Goal: Task Accomplishment & Management: Manage account settings

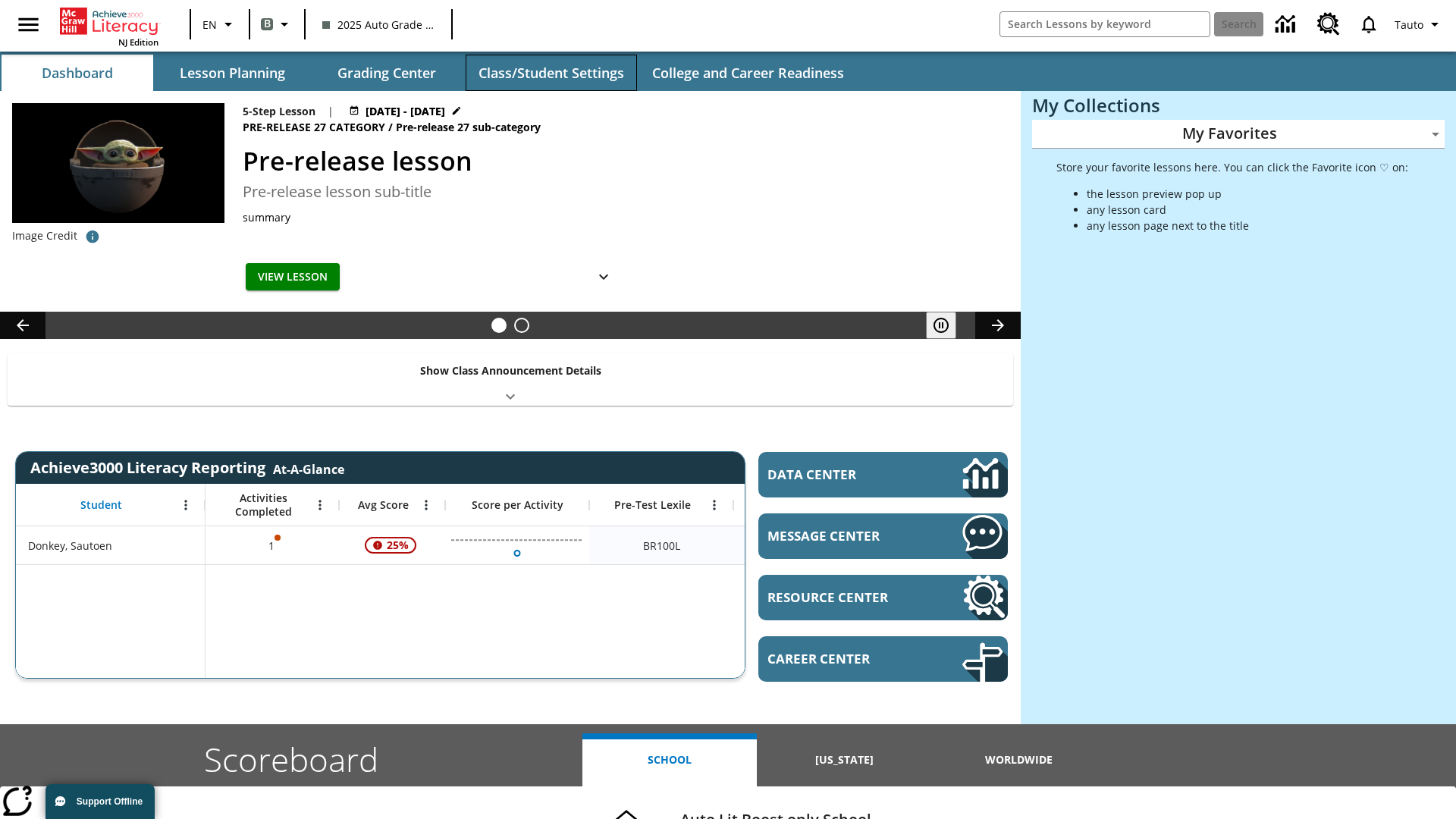
click at [551, 73] on button "Class/Student Settings" at bounding box center [551, 73] width 171 height 36
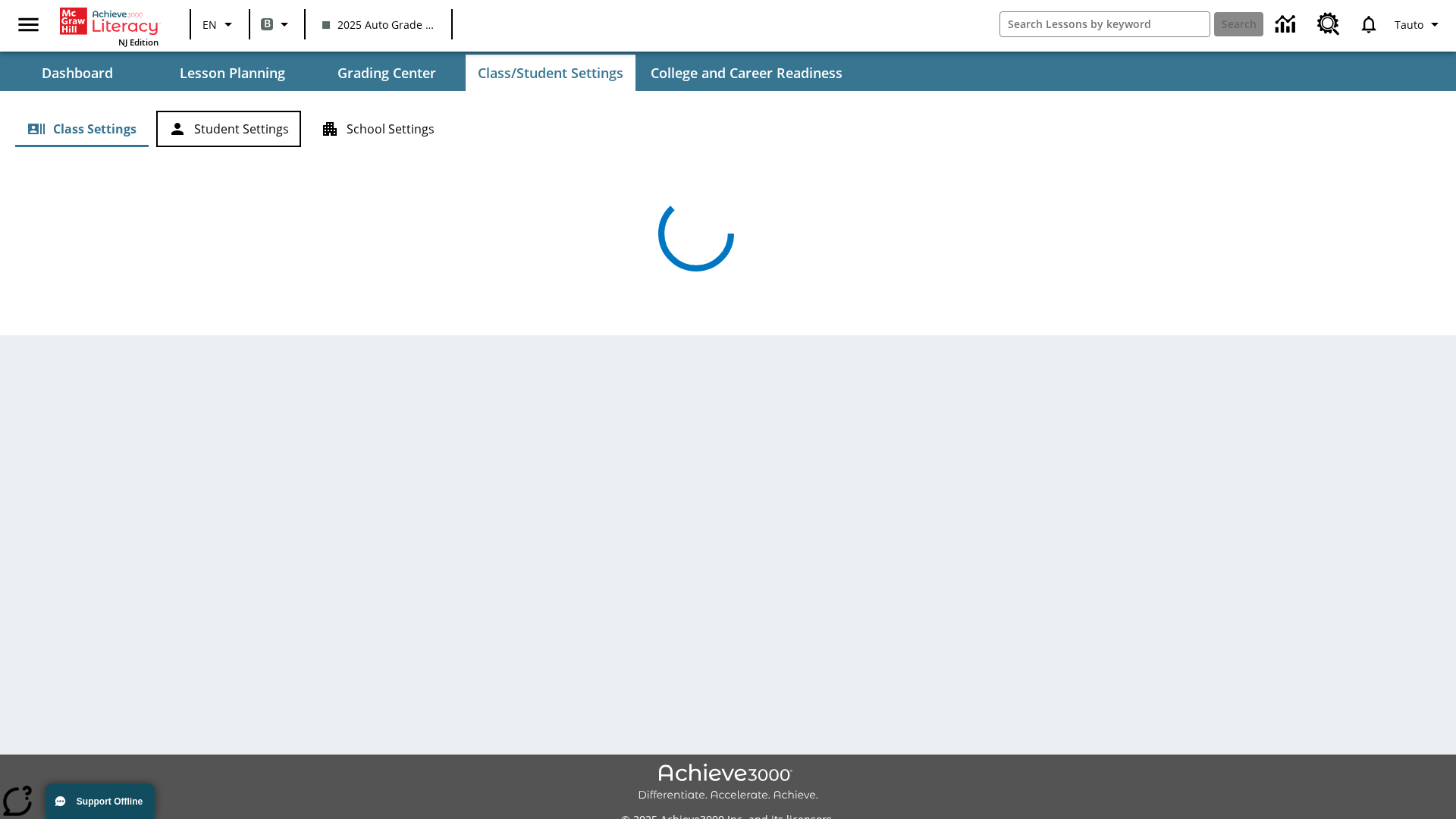
click at [229, 129] on button "Student Settings" at bounding box center [229, 129] width 145 height 36
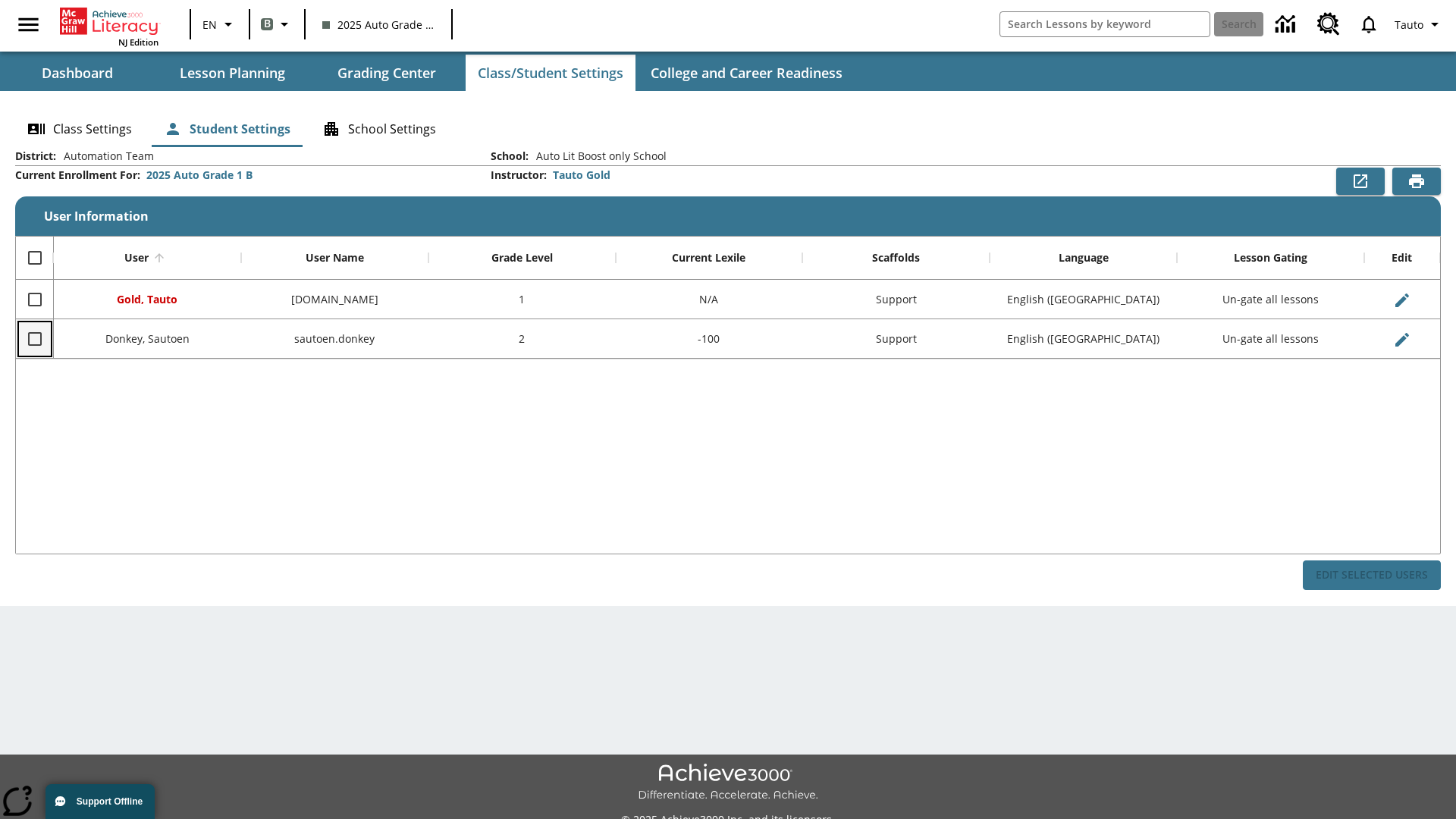
click at [34, 338] on input "Select row" at bounding box center [34, 338] width 31 height 32
checkbox input "true"
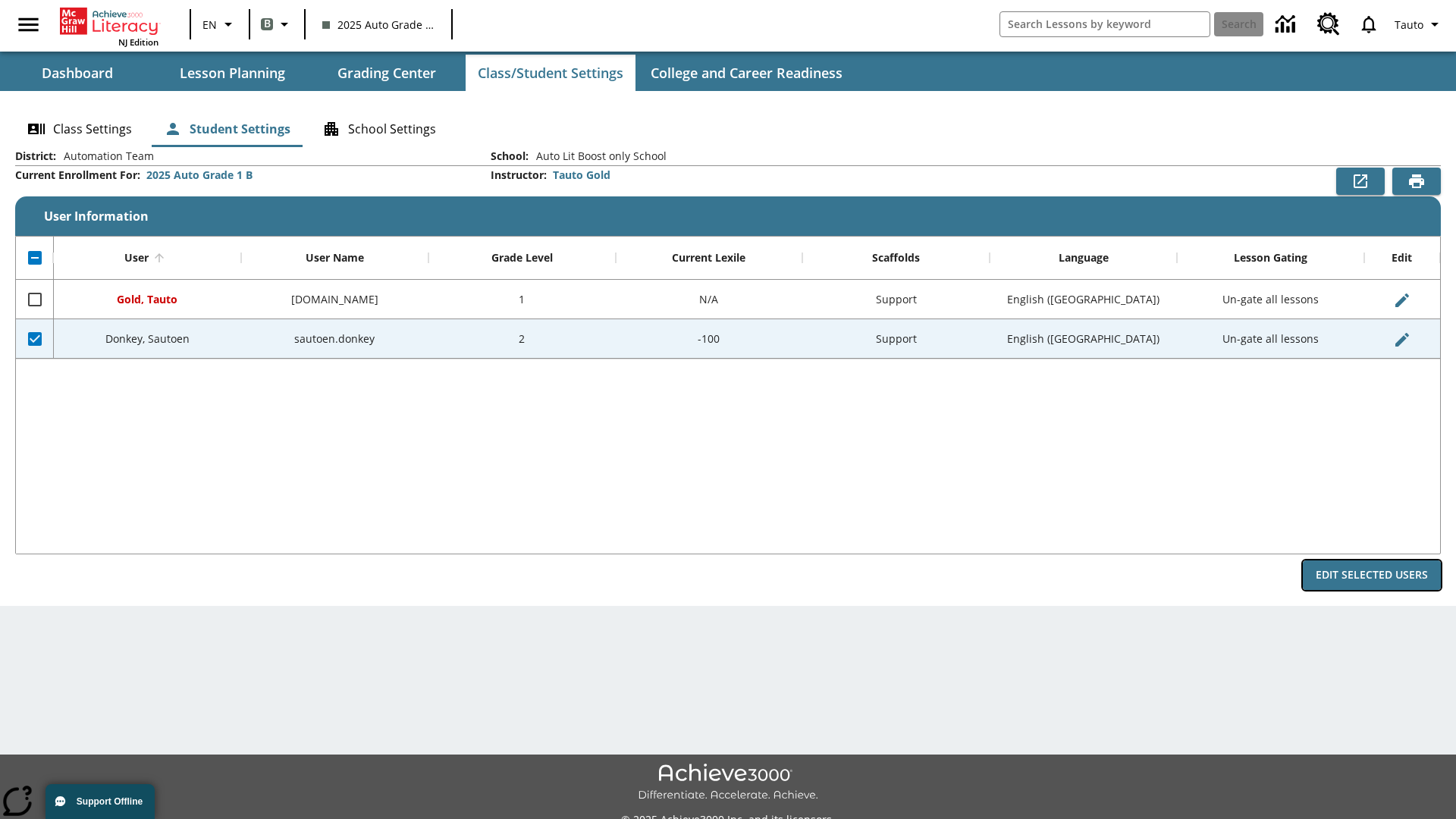
click at [1371, 575] on button "Edit Selected Users" at bounding box center [1371, 575] width 138 height 30
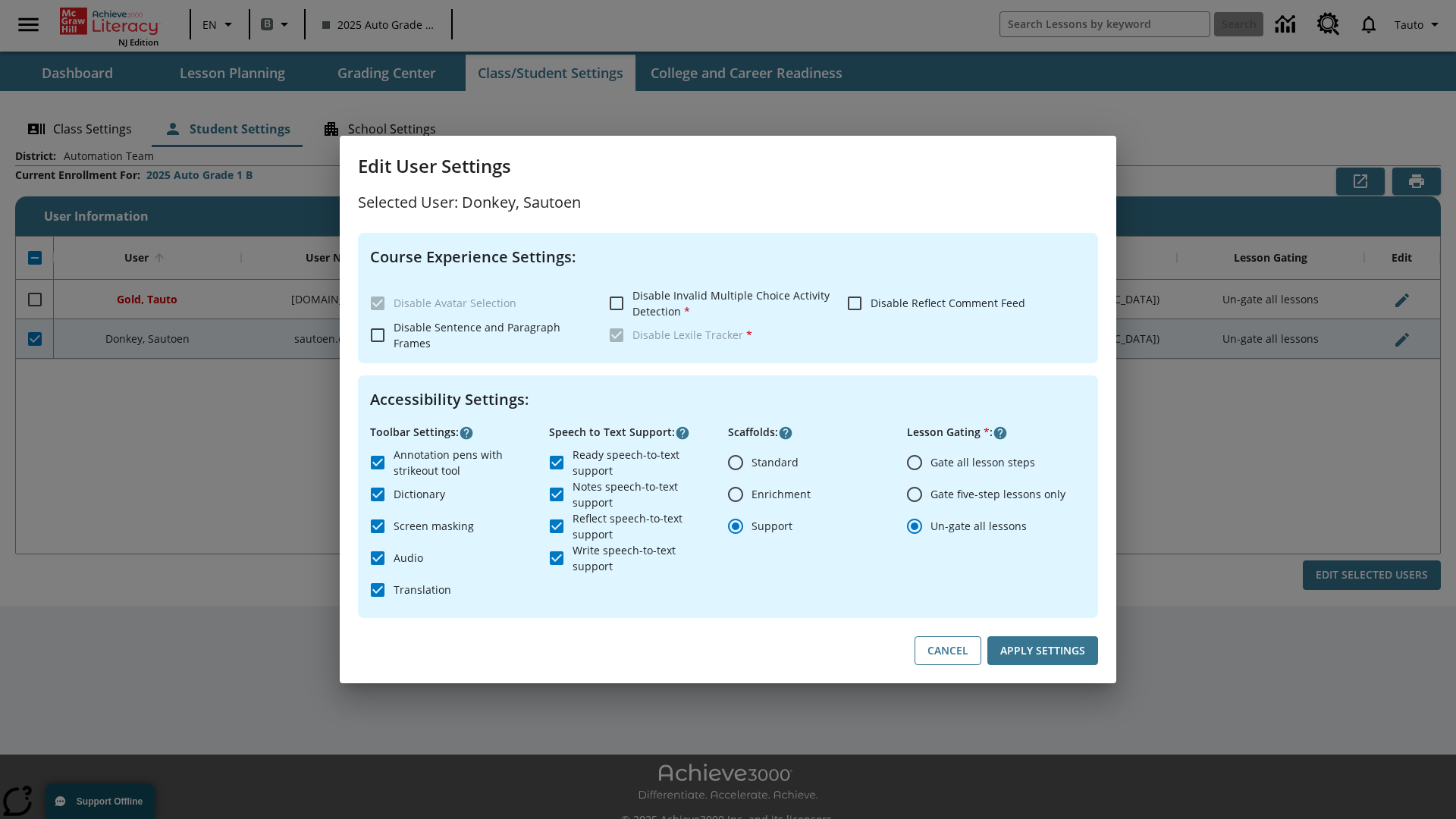
click at [914, 462] on input "Gate all lesson steps" at bounding box center [914, 462] width 31 height 32
radio input "true"
click at [1043, 651] on button "Apply Settings" at bounding box center [1042, 651] width 111 height 30
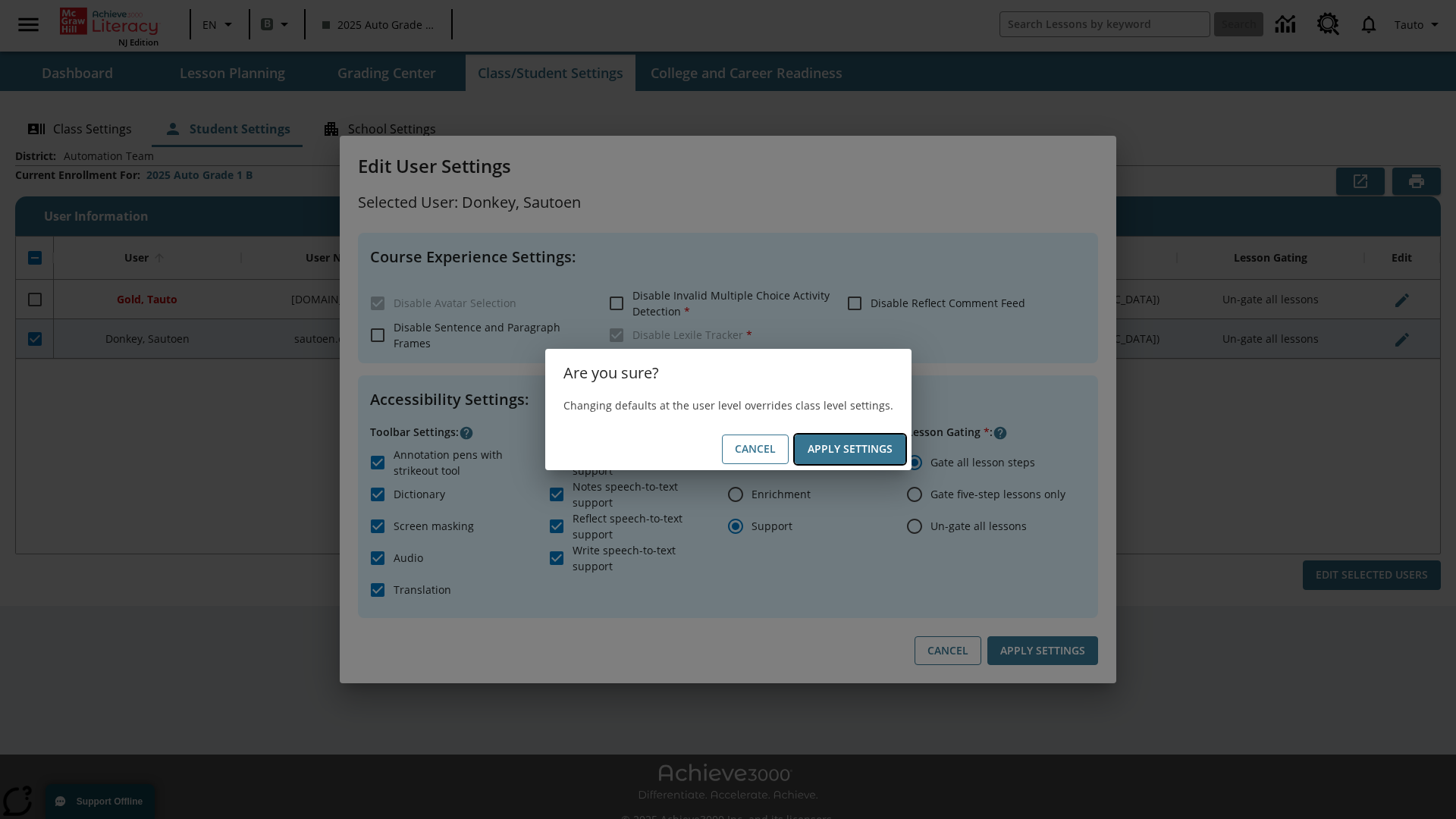
click at [849, 449] on button "Apply Settings" at bounding box center [849, 449] width 111 height 30
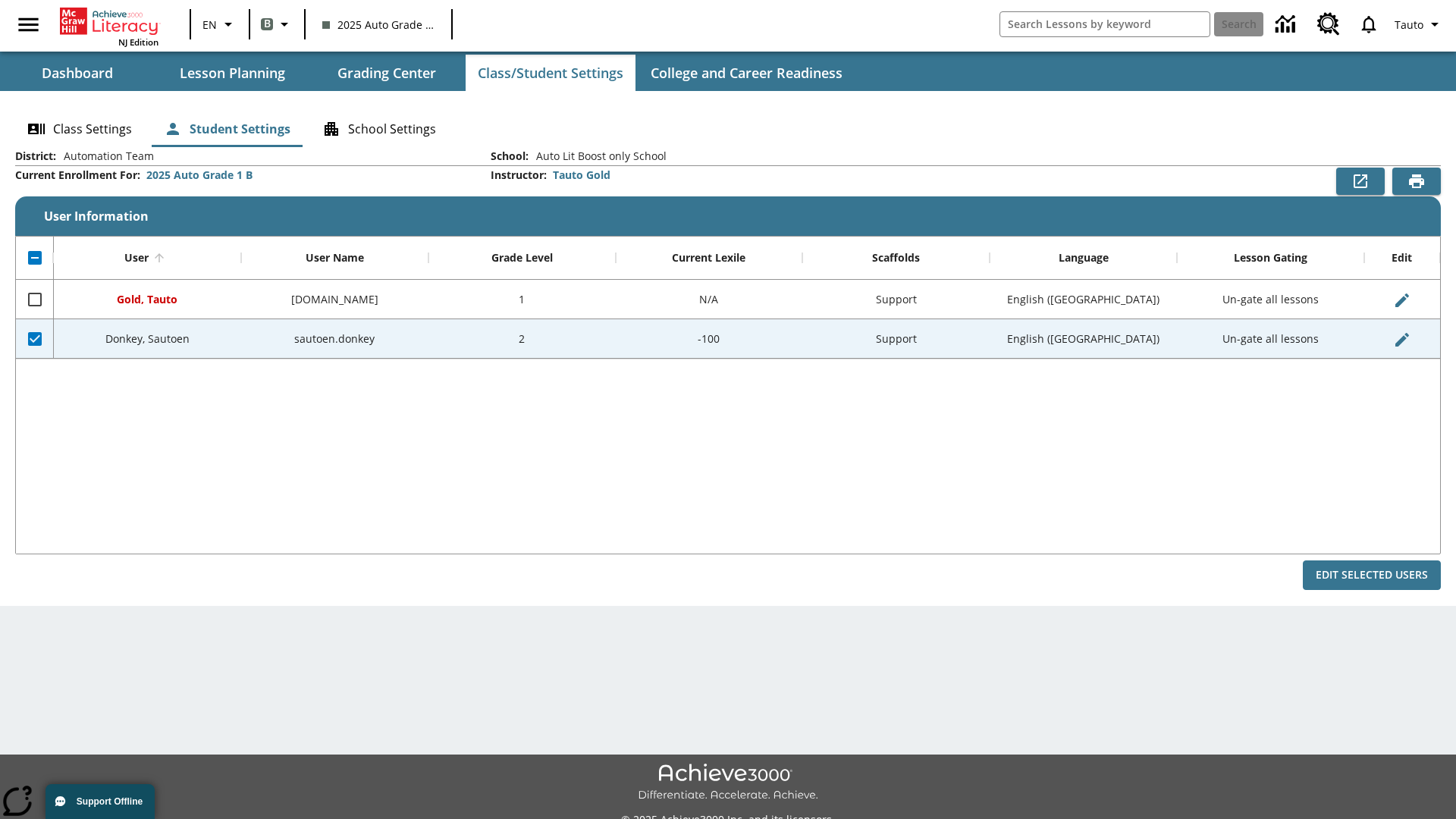
checkbox input "false"
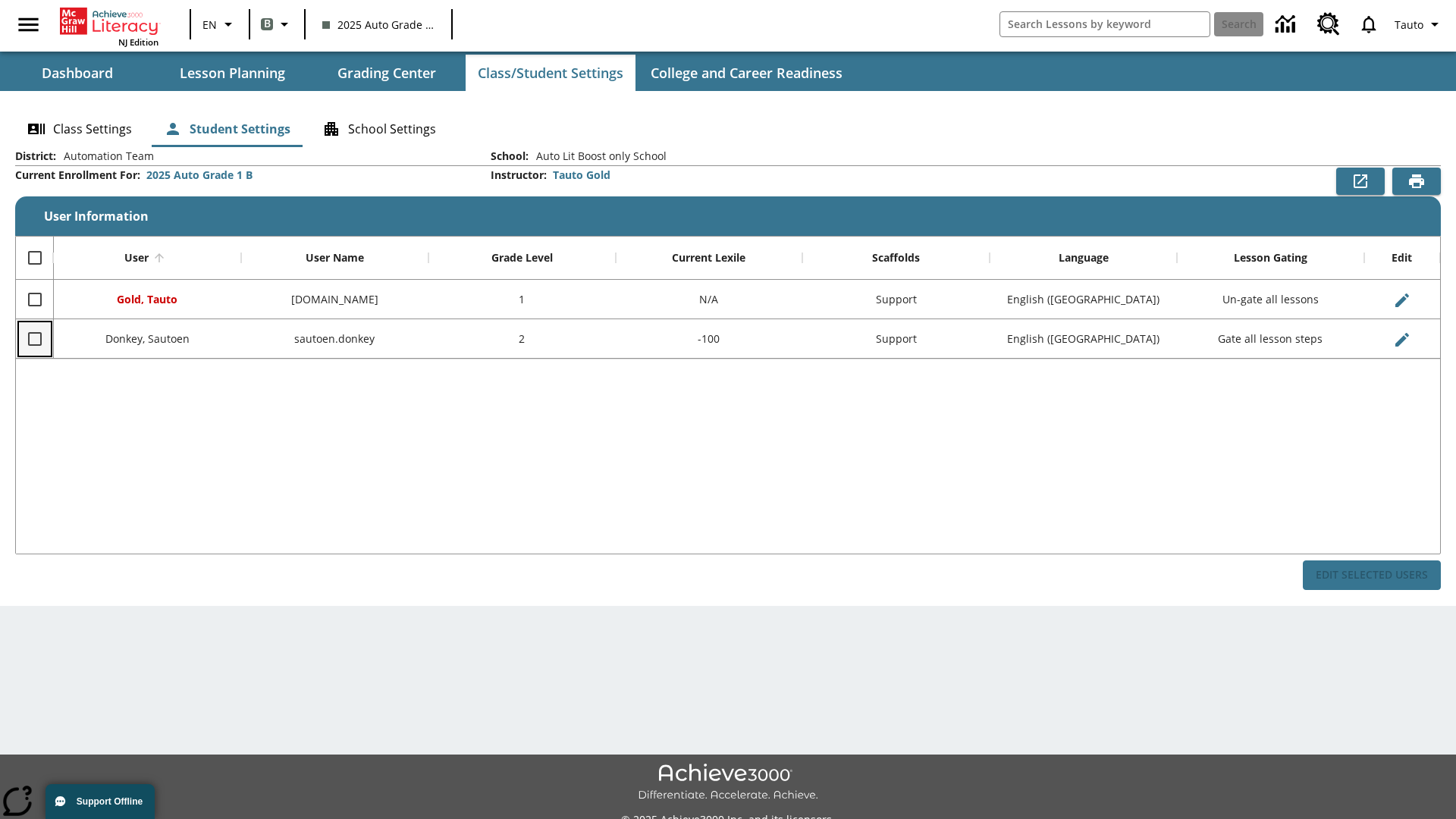
click at [34, 338] on input "Select row" at bounding box center [34, 338] width 31 height 32
checkbox input "true"
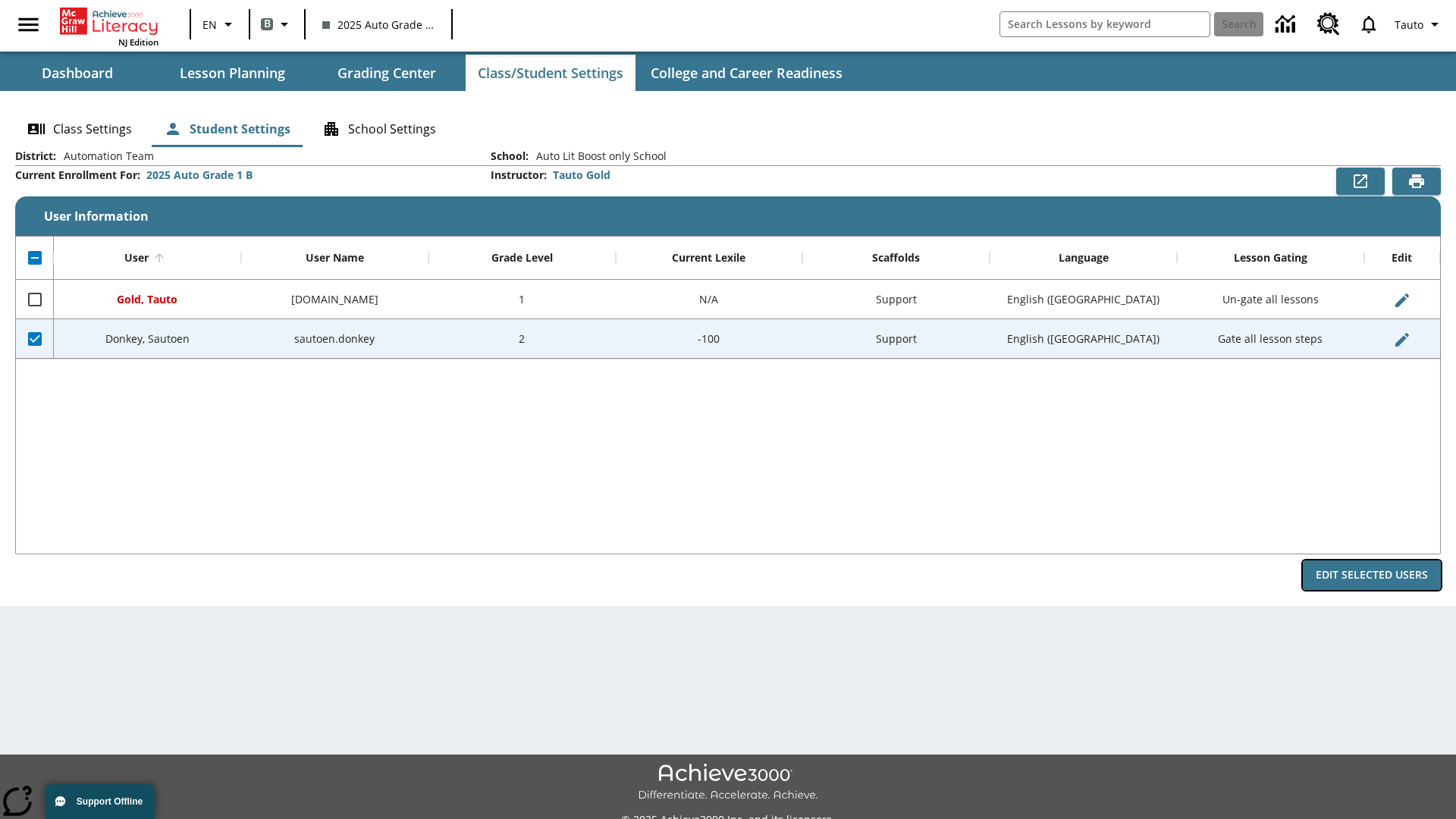
click at [1371, 575] on button "Edit Selected Users" at bounding box center [1371, 575] width 138 height 30
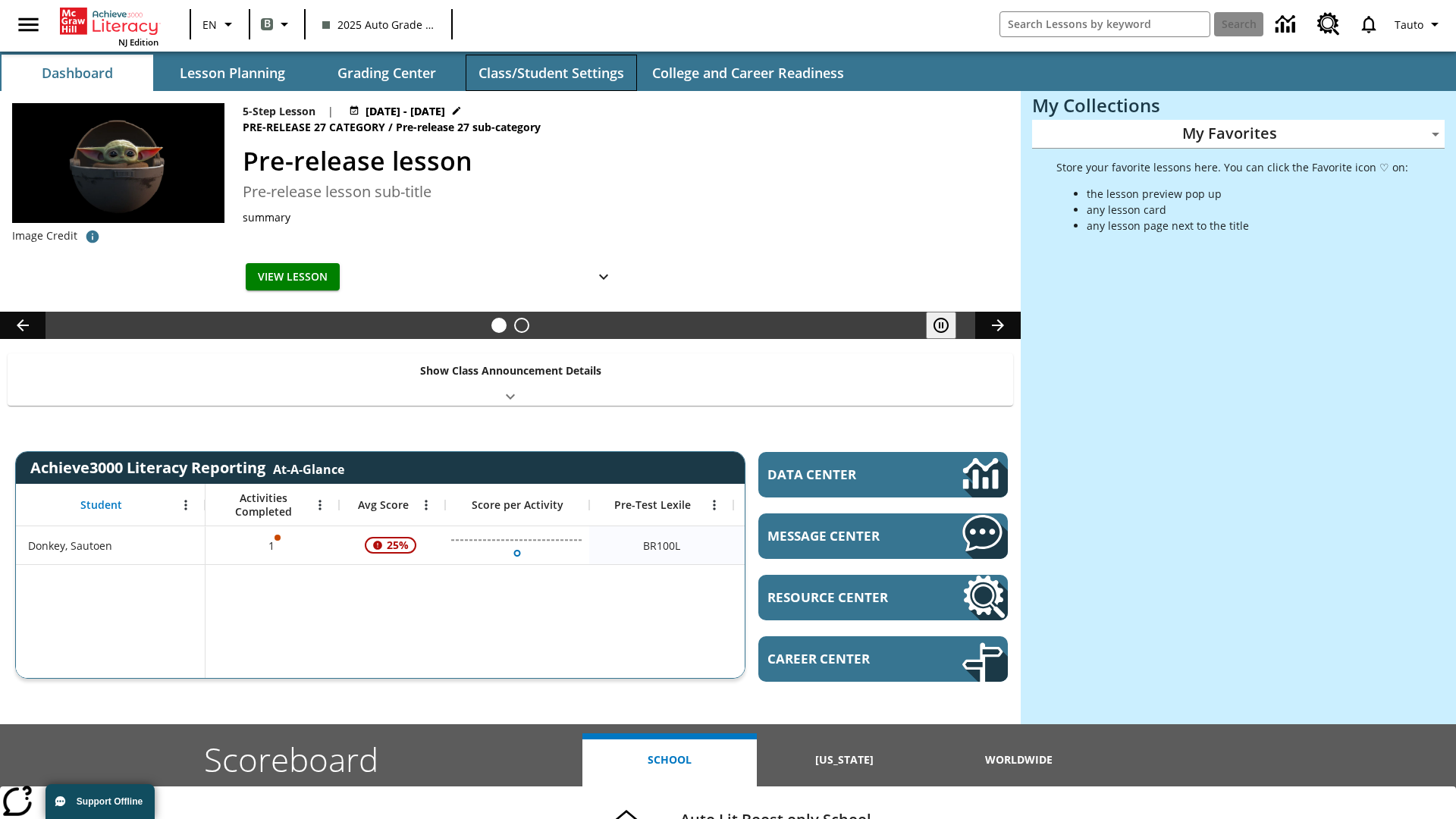
click at [551, 73] on button "Class/Student Settings" at bounding box center [551, 73] width 171 height 36
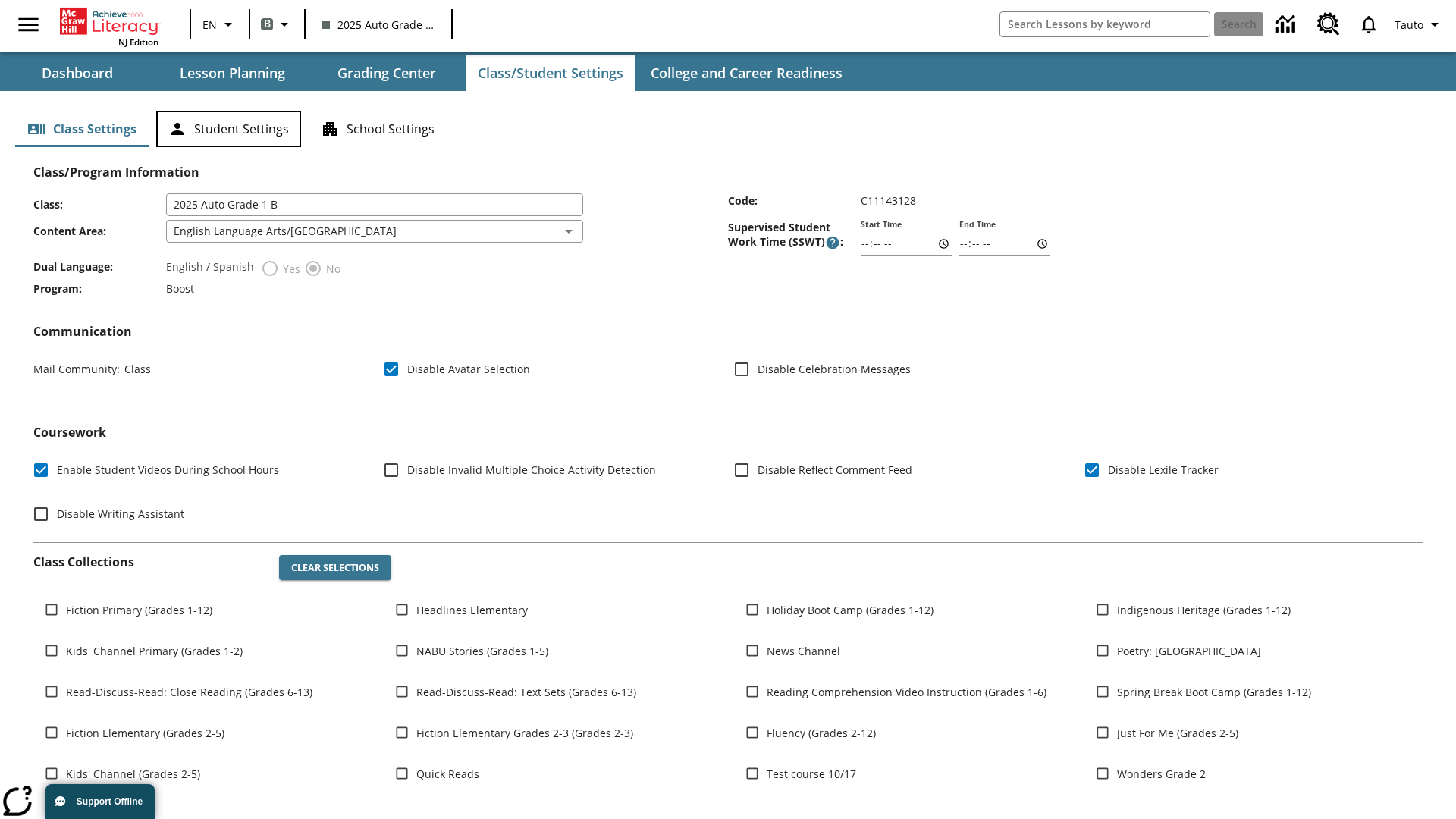
click at [229, 129] on button "Student Settings" at bounding box center [229, 129] width 145 height 36
